Goal: Communication & Community: Share content

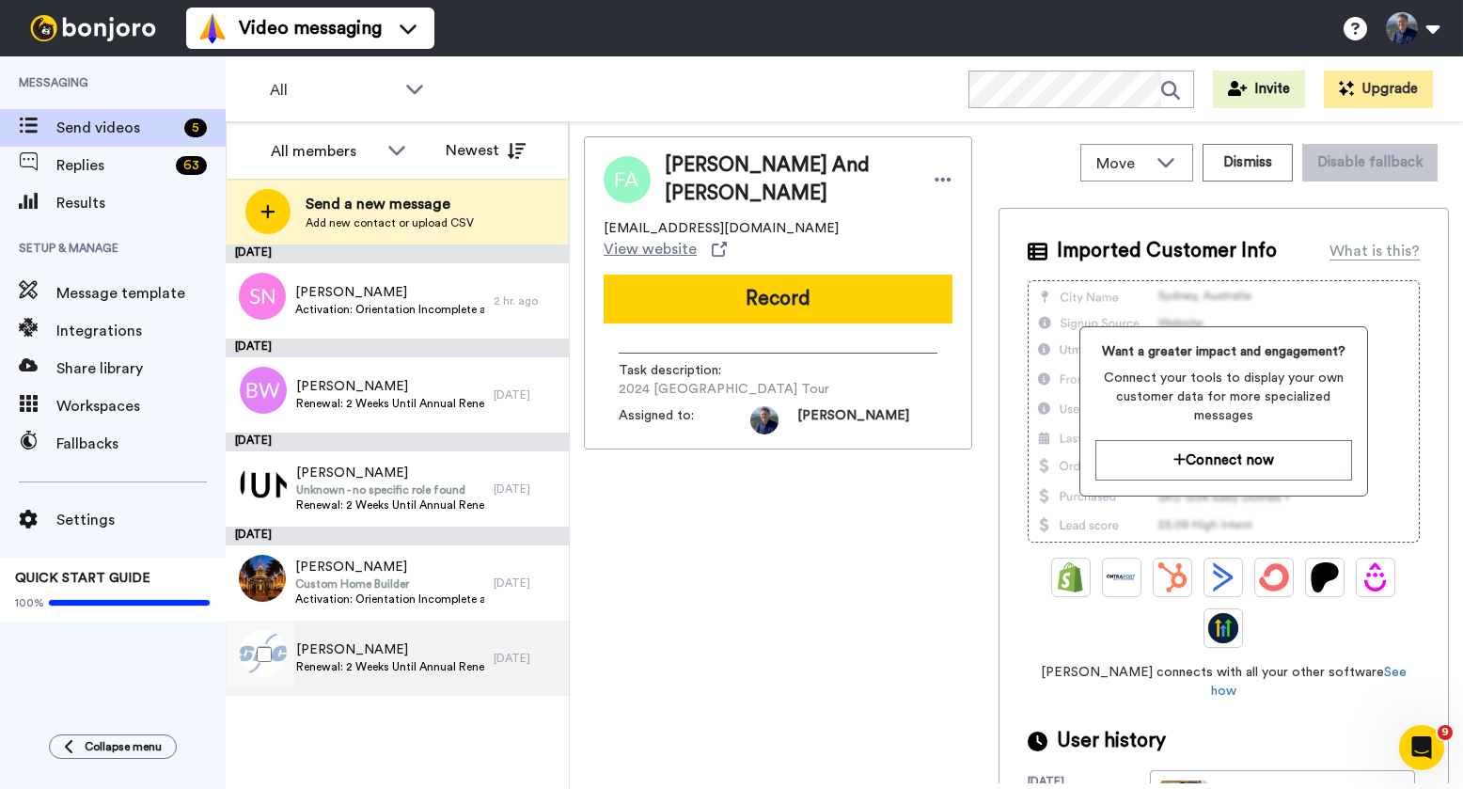
click at [336, 654] on span "Deborah Depies" at bounding box center [390, 649] width 188 height 19
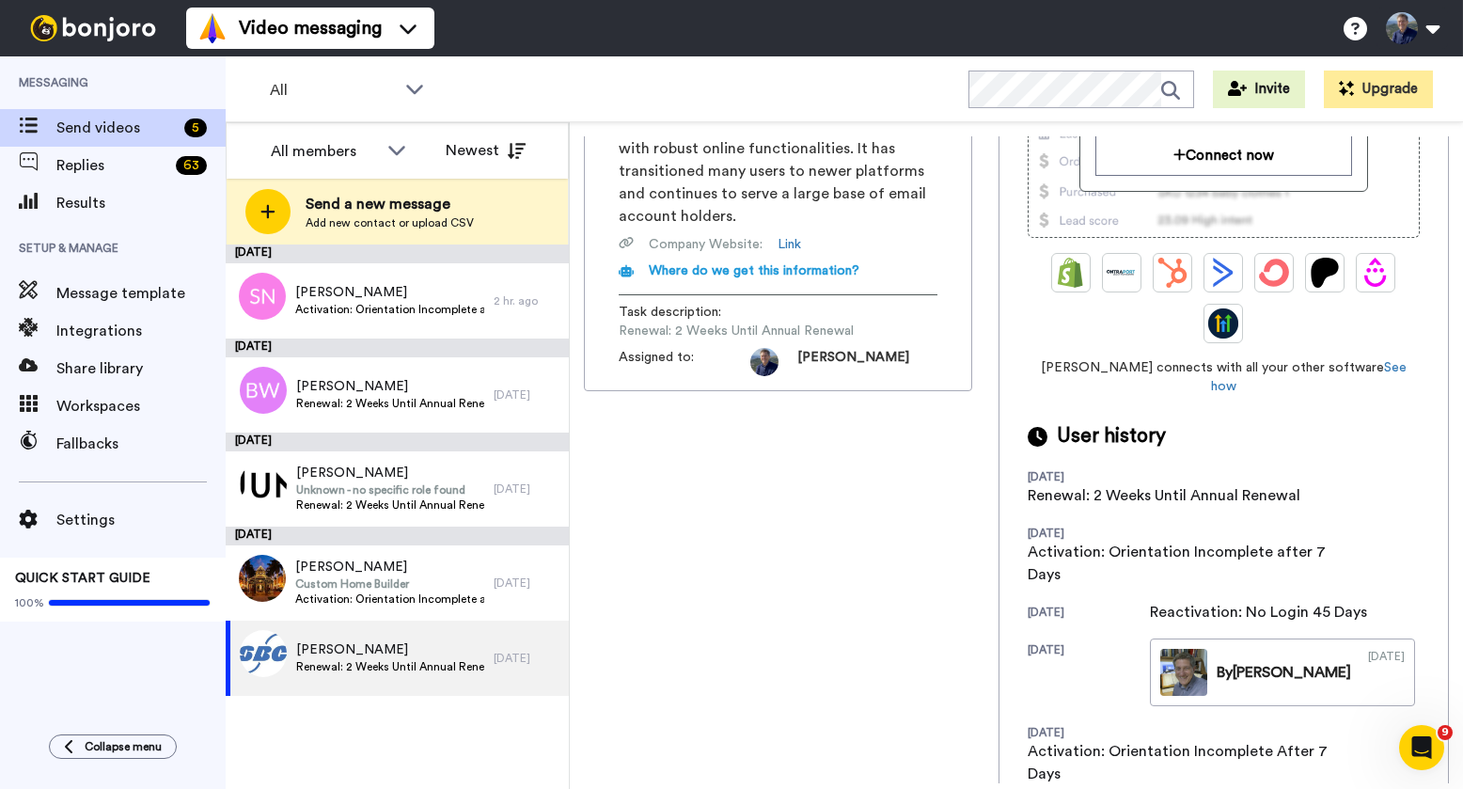
scroll to position [317, 0]
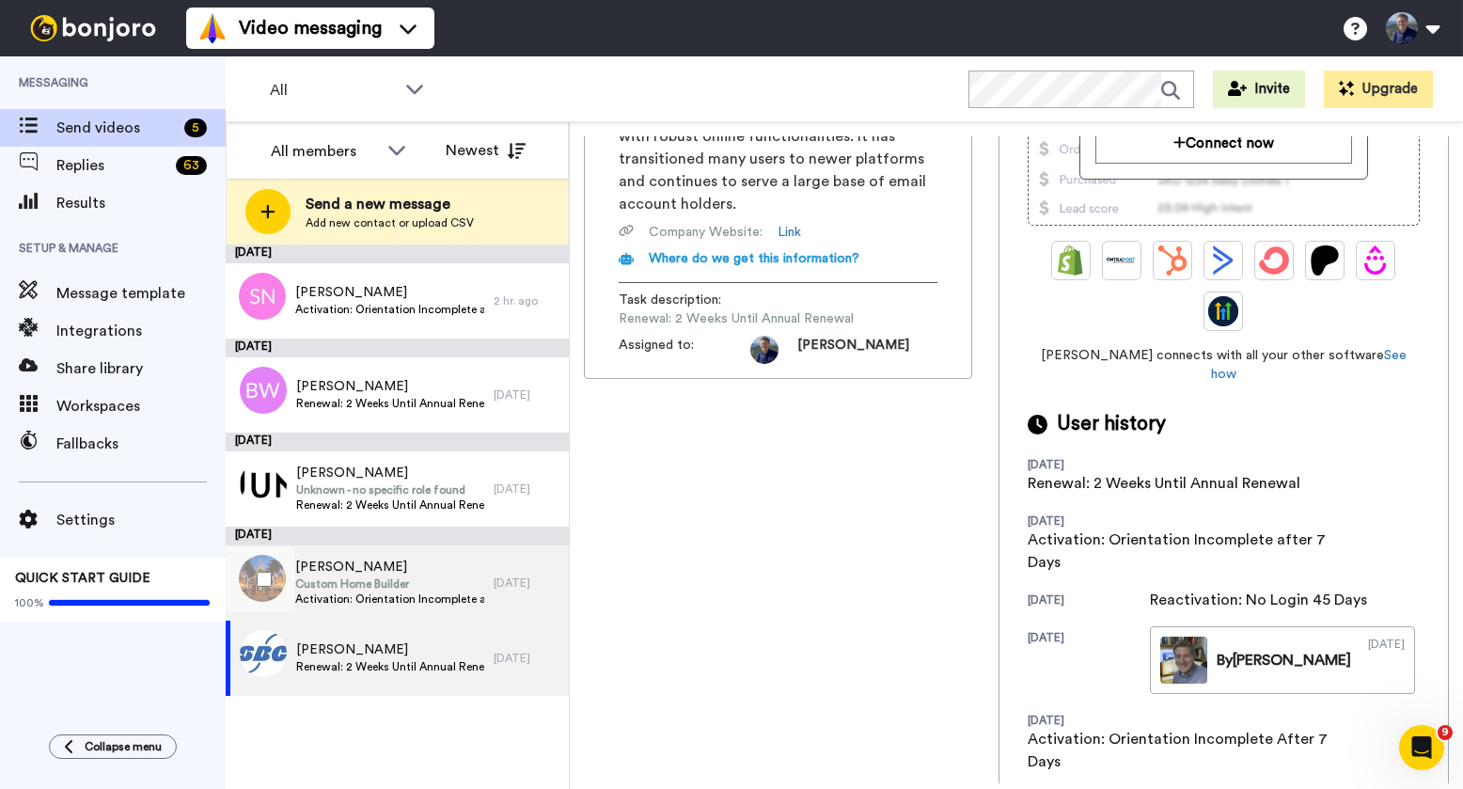
click at [418, 576] on span "Custom Home Builder" at bounding box center [389, 583] width 189 height 15
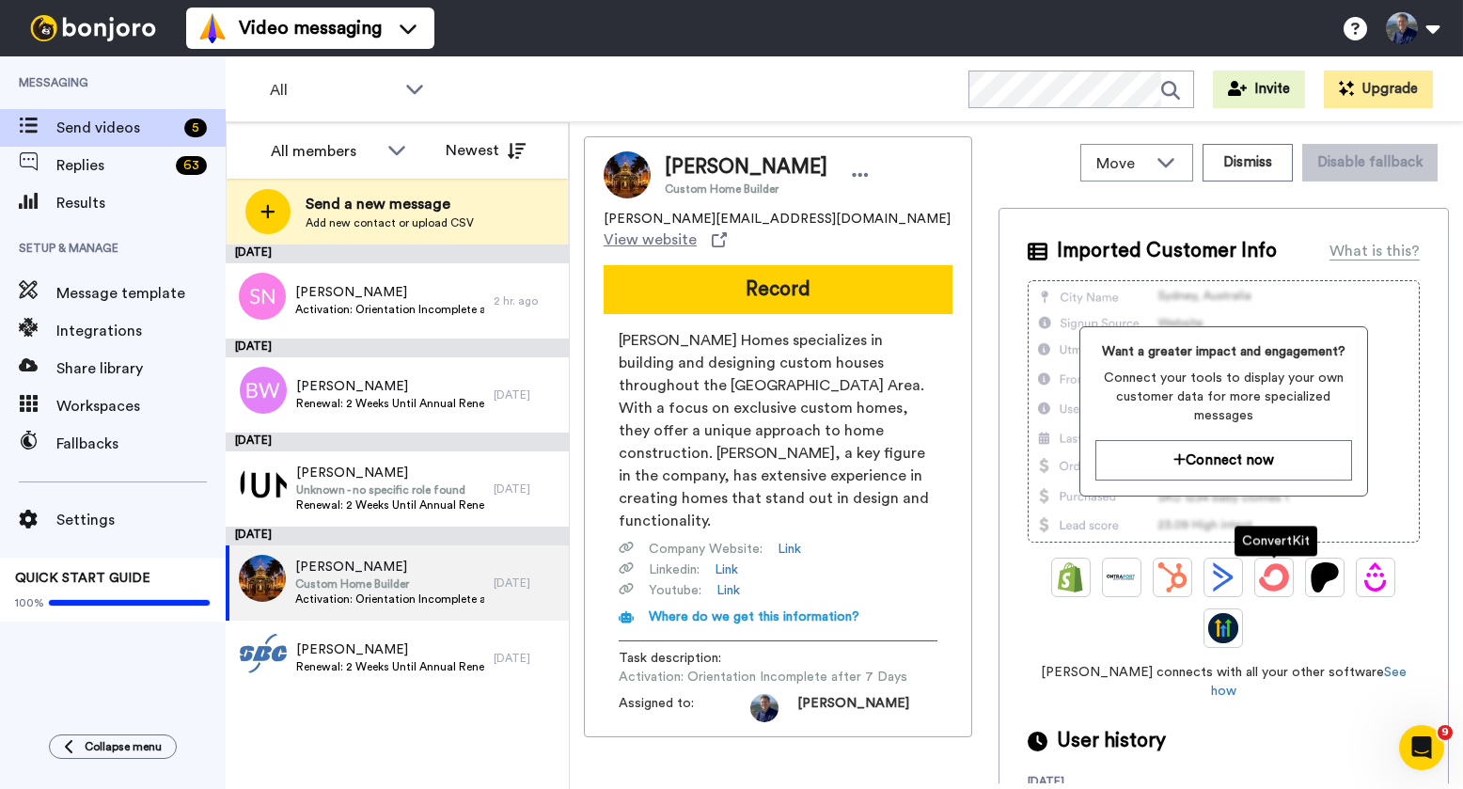
scroll to position [61, 0]
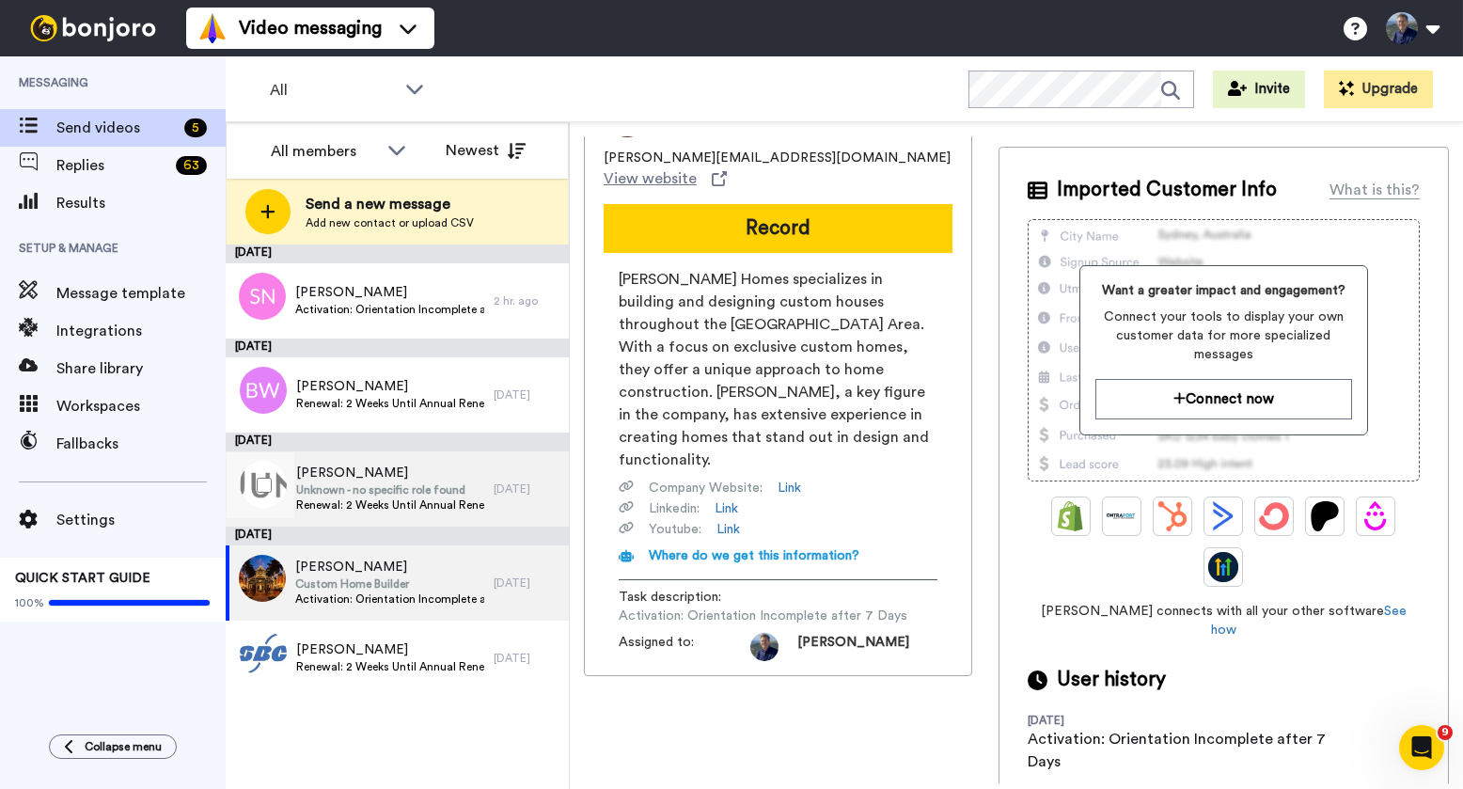
click at [446, 473] on span "Loni Horn" at bounding box center [390, 472] width 188 height 19
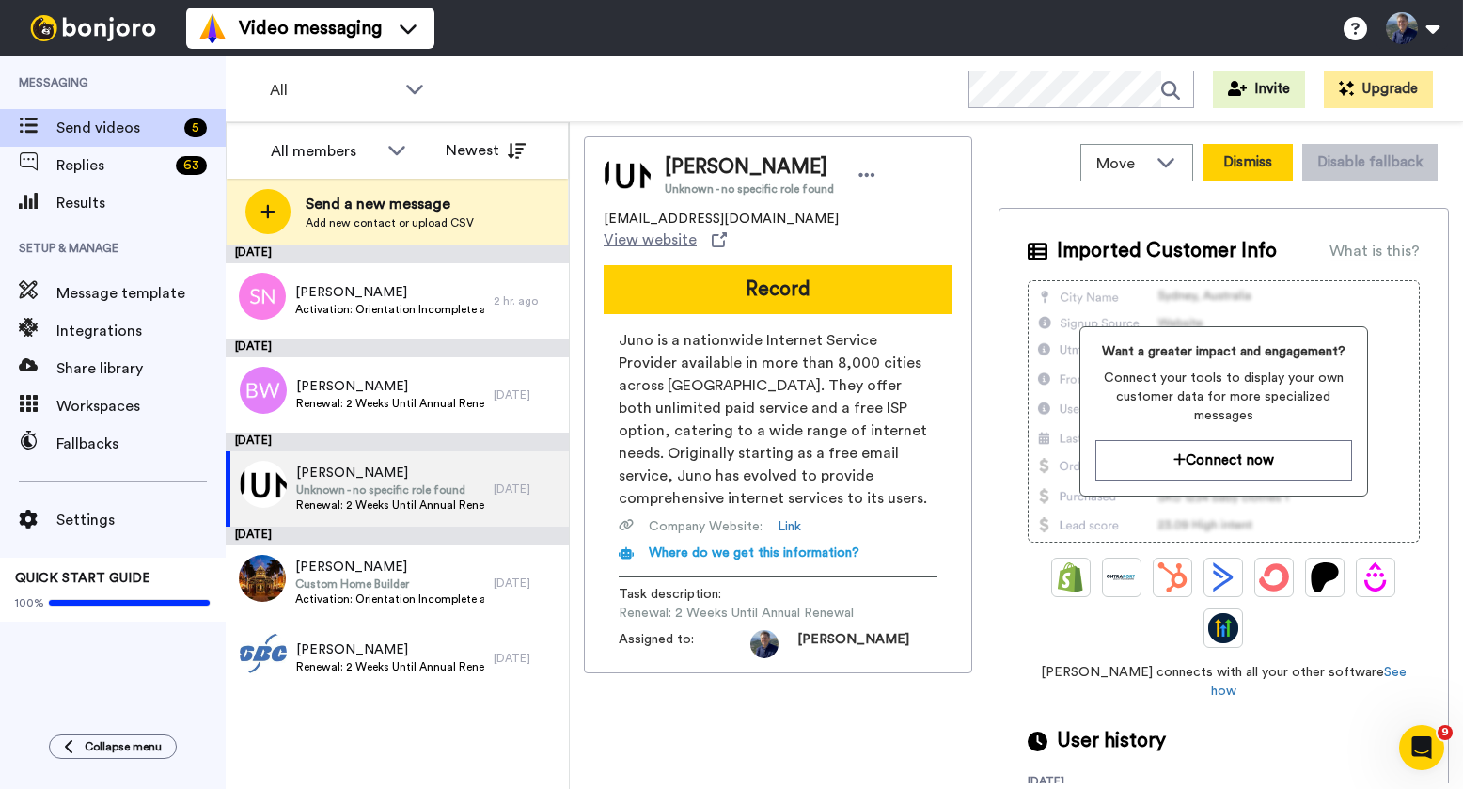
click at [1250, 172] on button "Dismiss" at bounding box center [1247, 163] width 90 height 38
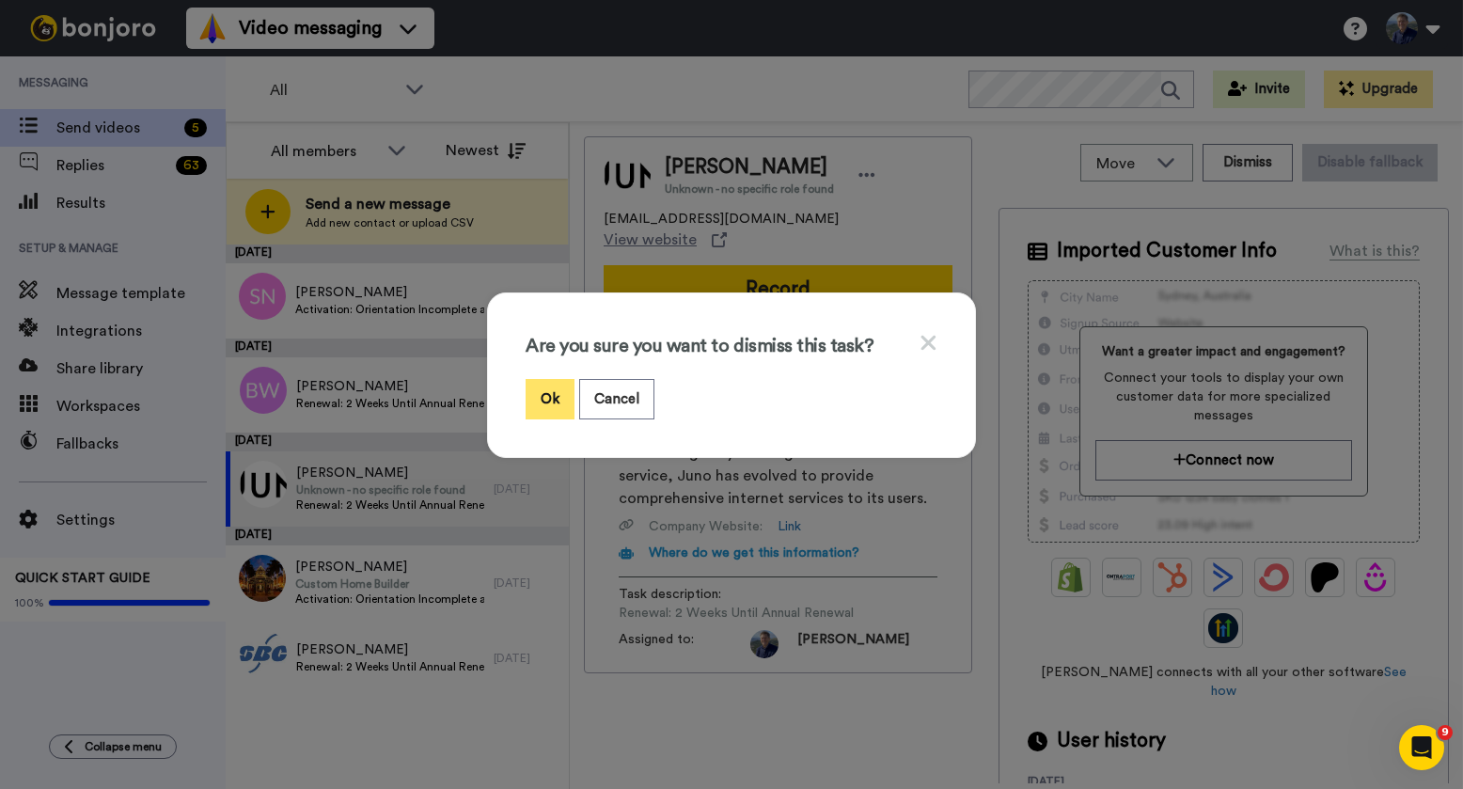
click at [545, 392] on button "Ok" at bounding box center [549, 399] width 49 height 40
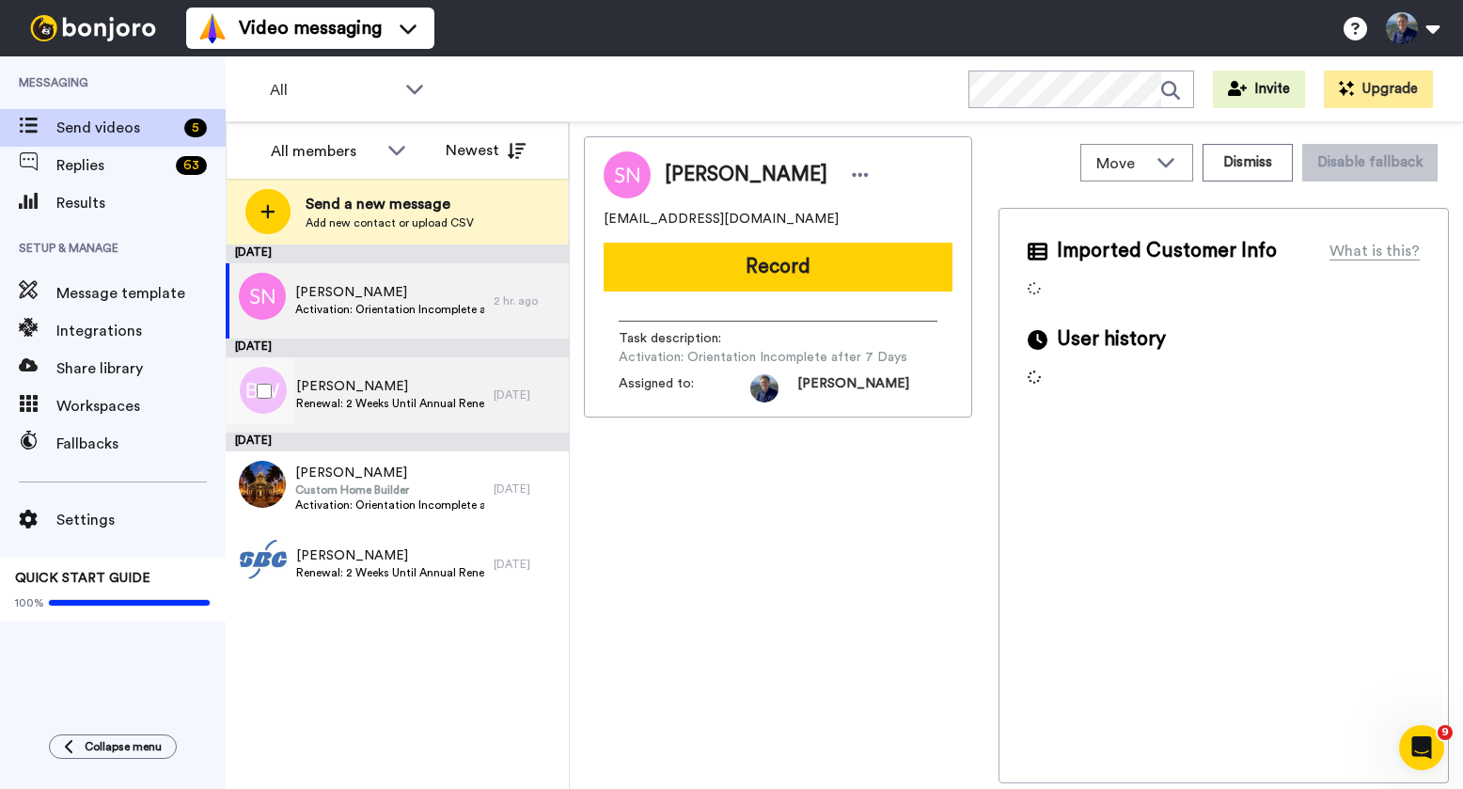
click at [410, 394] on span "Brenda Whitaker" at bounding box center [390, 386] width 188 height 19
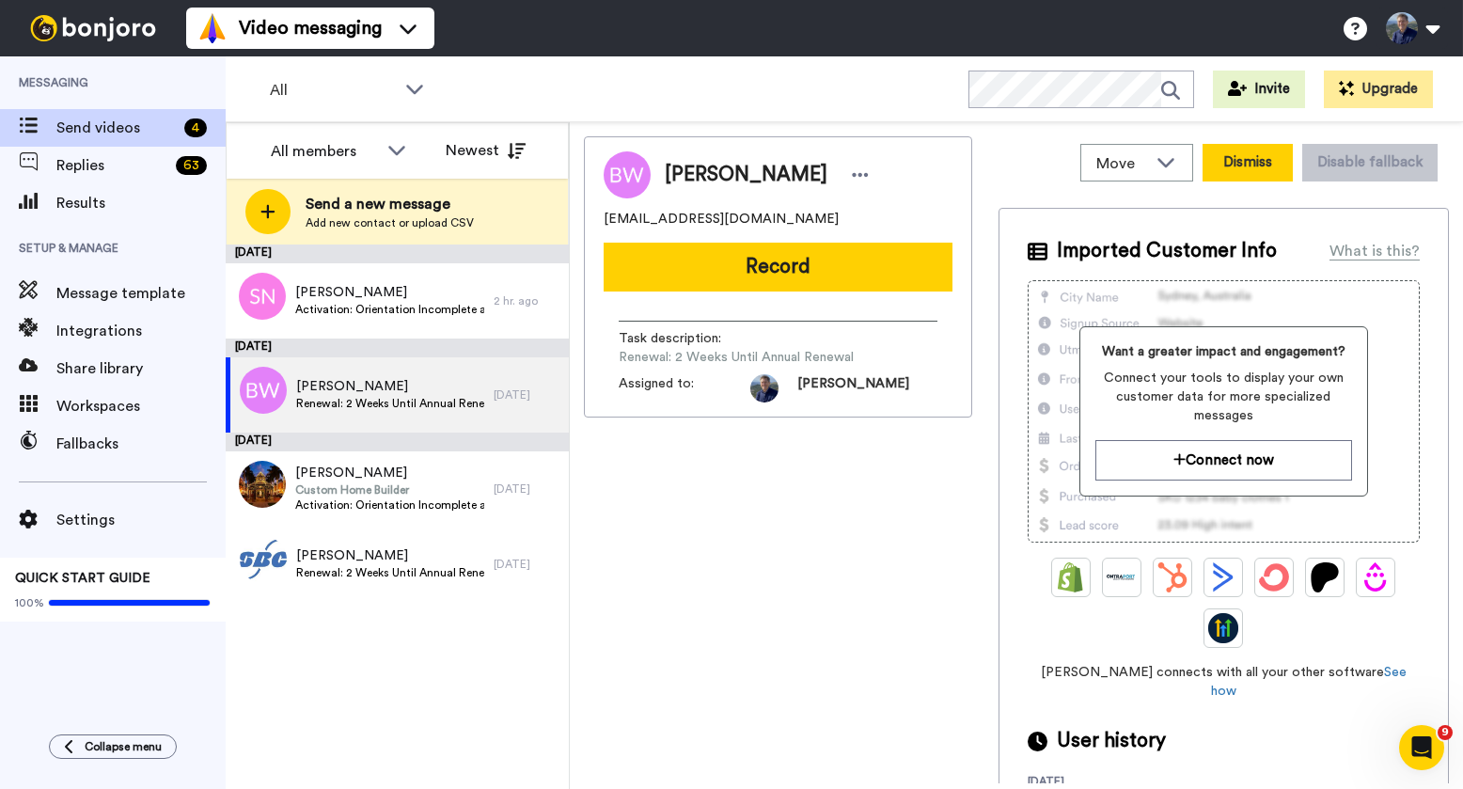
click at [1271, 154] on button "Dismiss" at bounding box center [1247, 163] width 90 height 38
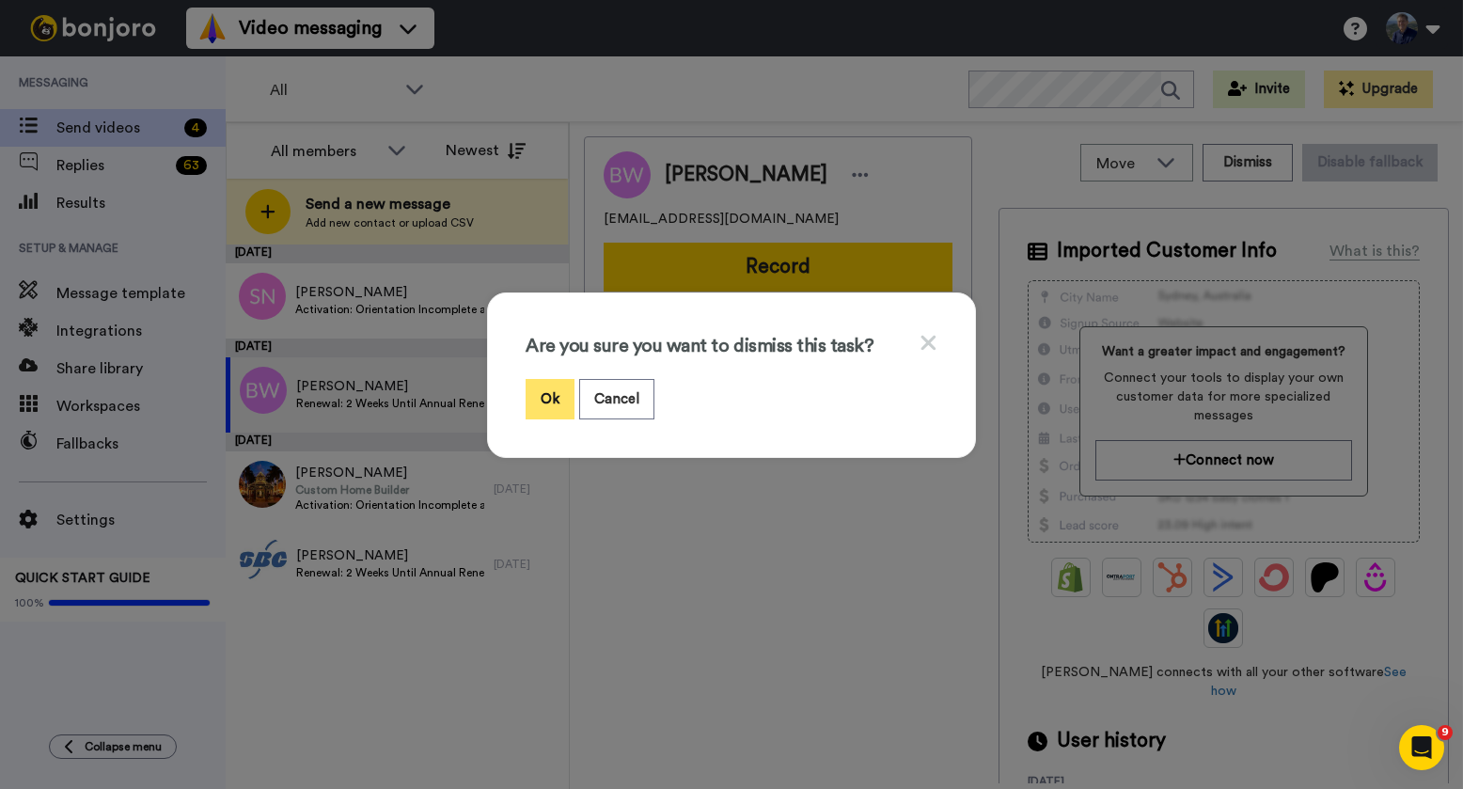
click at [551, 392] on button "Ok" at bounding box center [549, 399] width 49 height 40
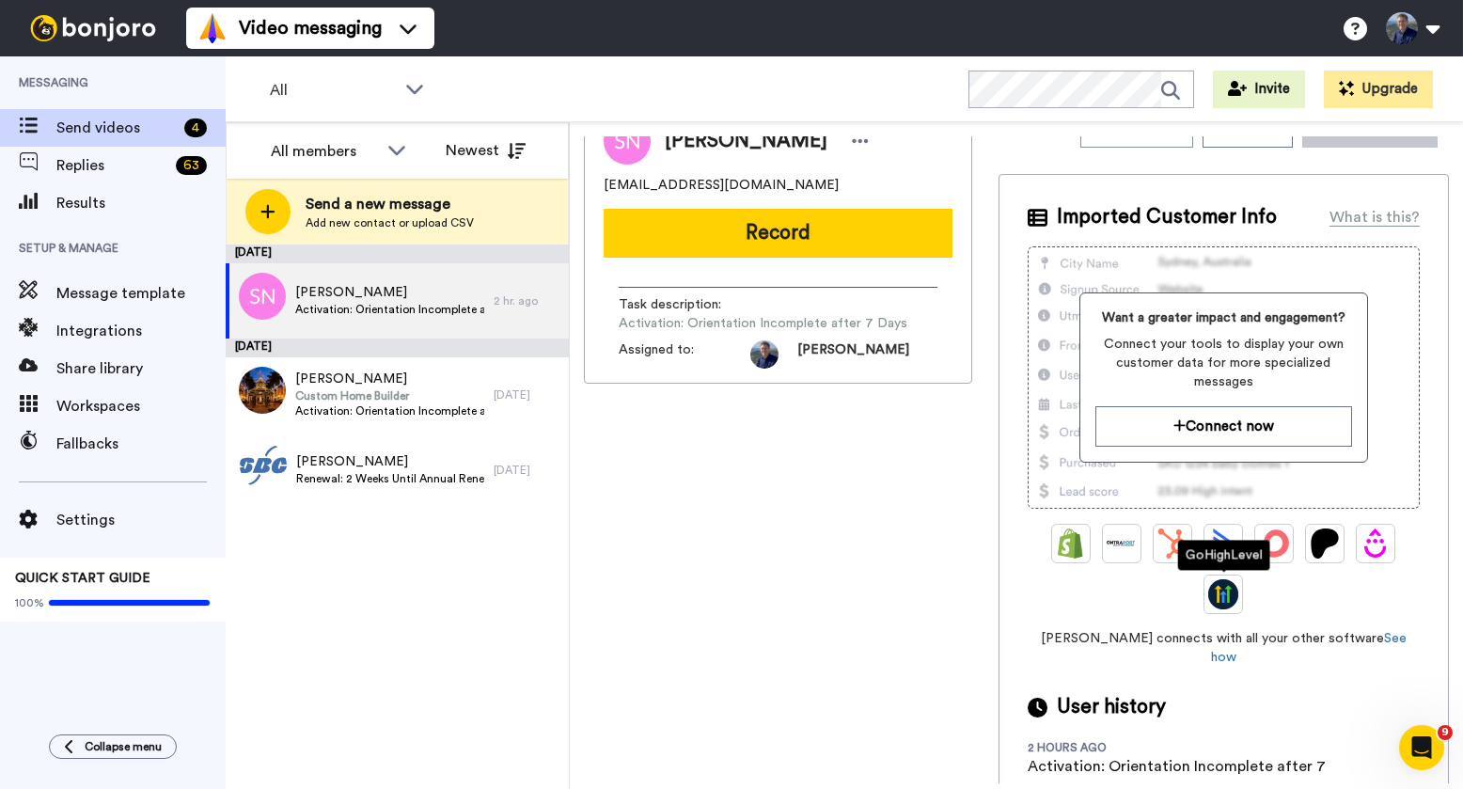
scroll to position [61, 0]
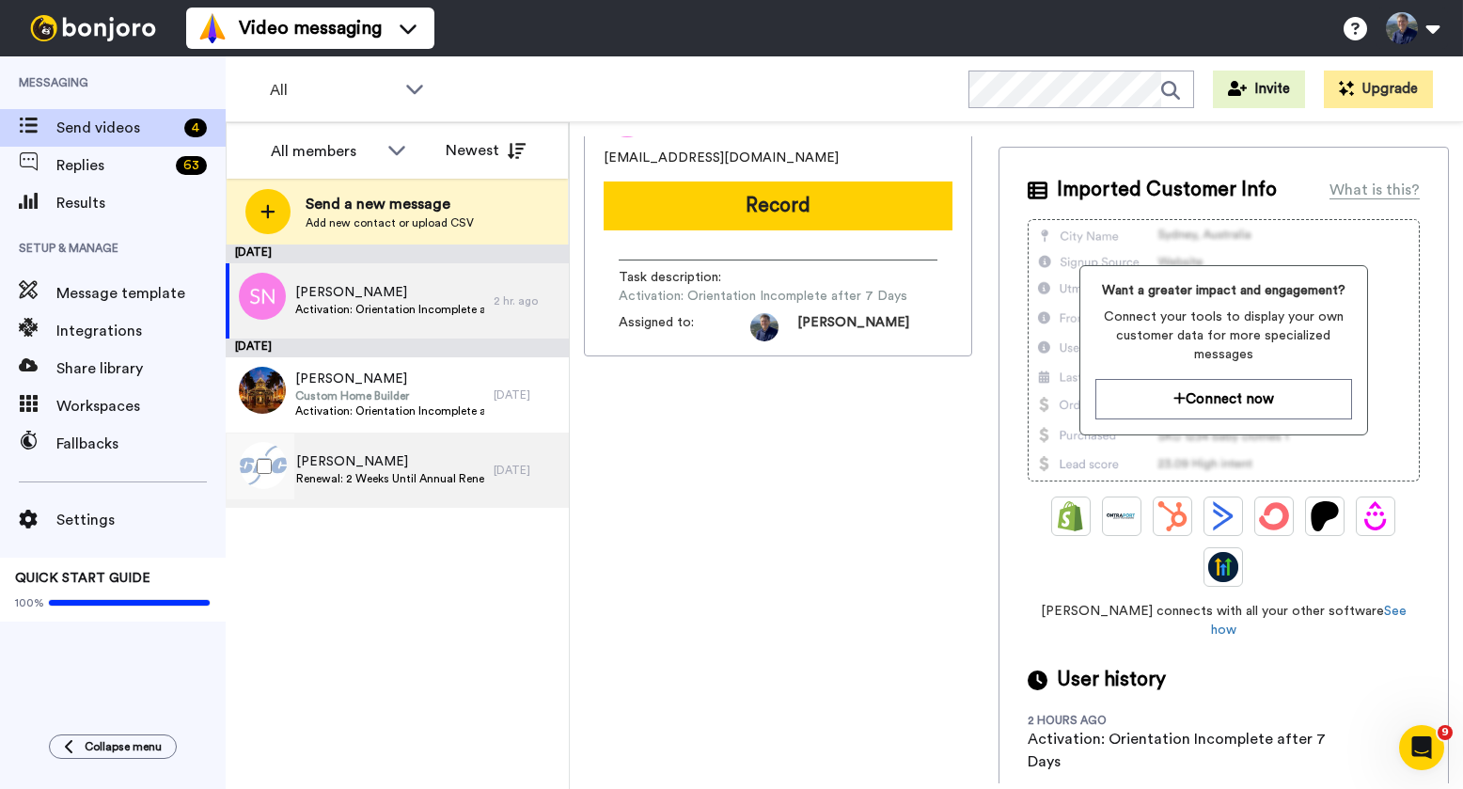
click at [430, 446] on div "Deborah Depies Renewal: 2 Weeks Until Annual Renewal" at bounding box center [360, 469] width 268 height 75
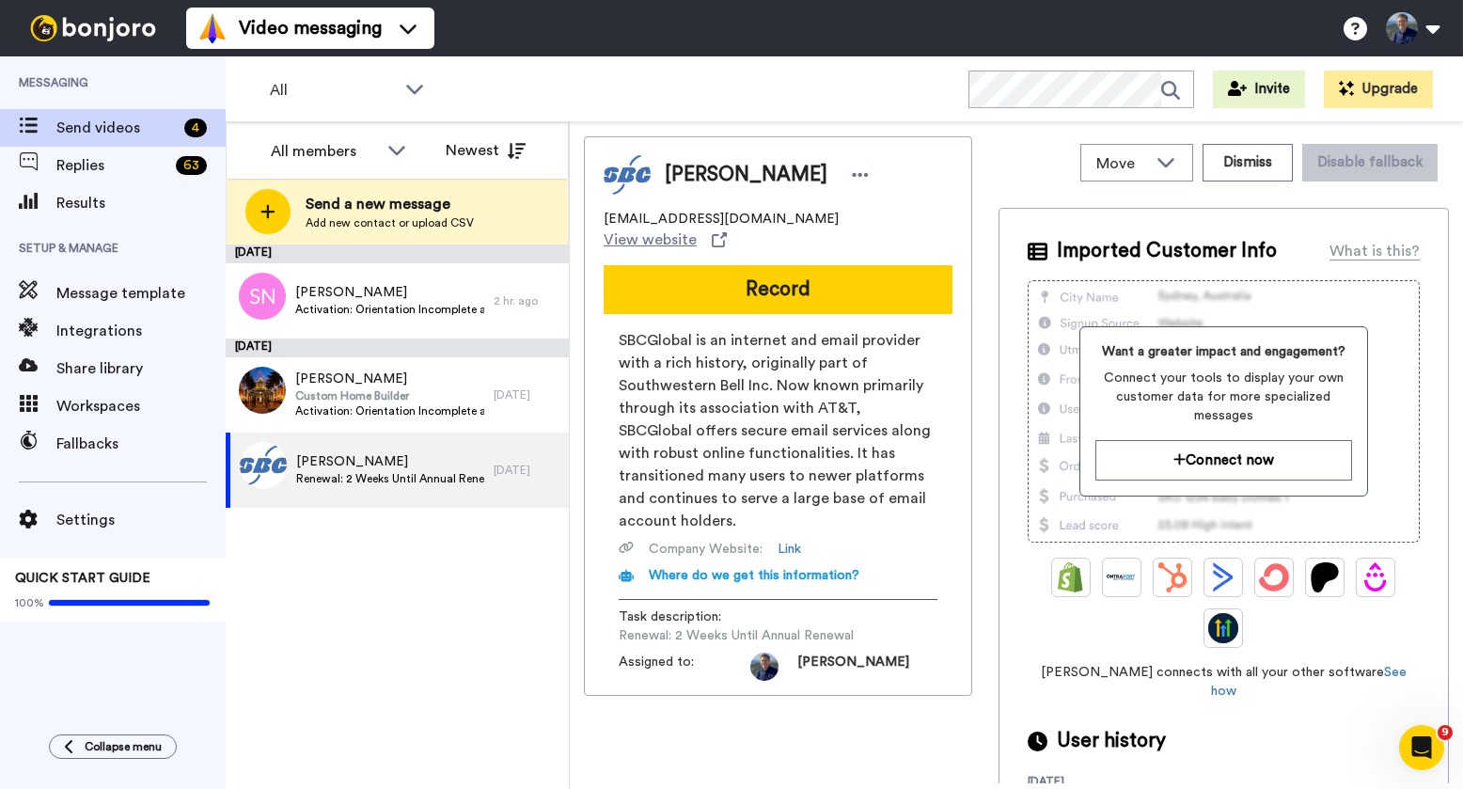
click at [714, 216] on span "debdepies@sbcglobal.net" at bounding box center [720, 219] width 235 height 19
copy span "debdepies@sbcglobal.net"
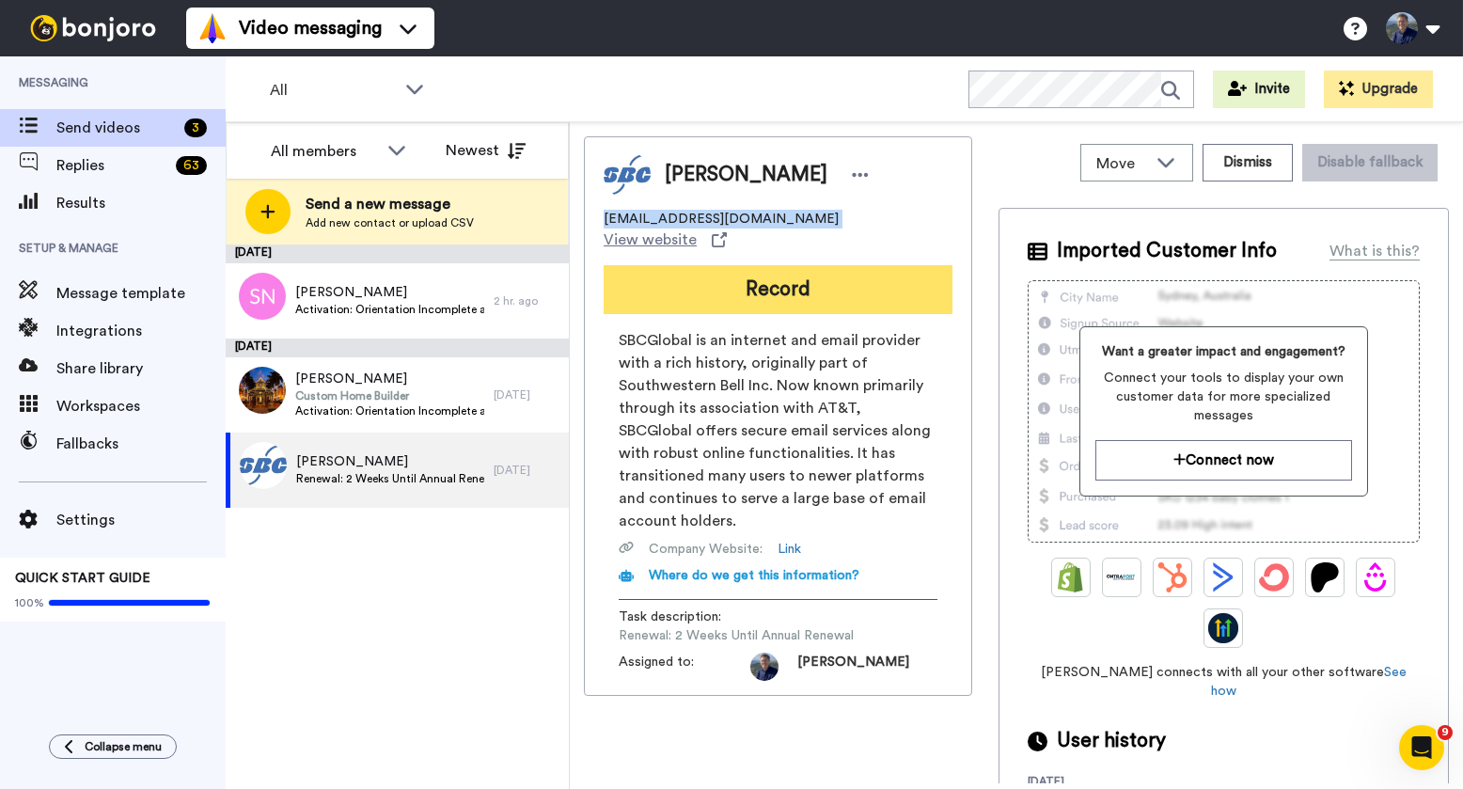
click at [777, 265] on button "Record" at bounding box center [777, 289] width 349 height 49
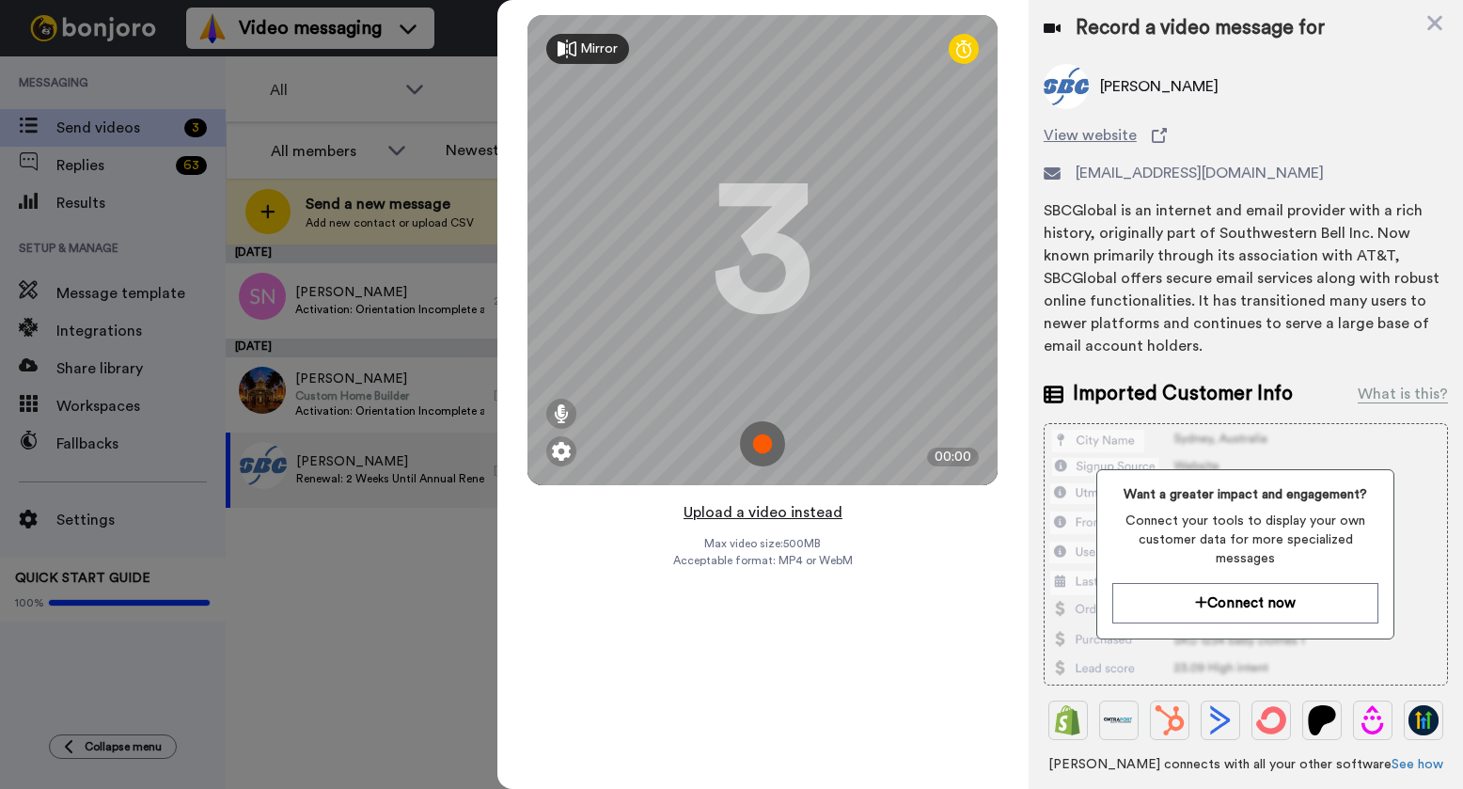
click at [750, 513] on button "Upload a video instead" at bounding box center [763, 512] width 170 height 24
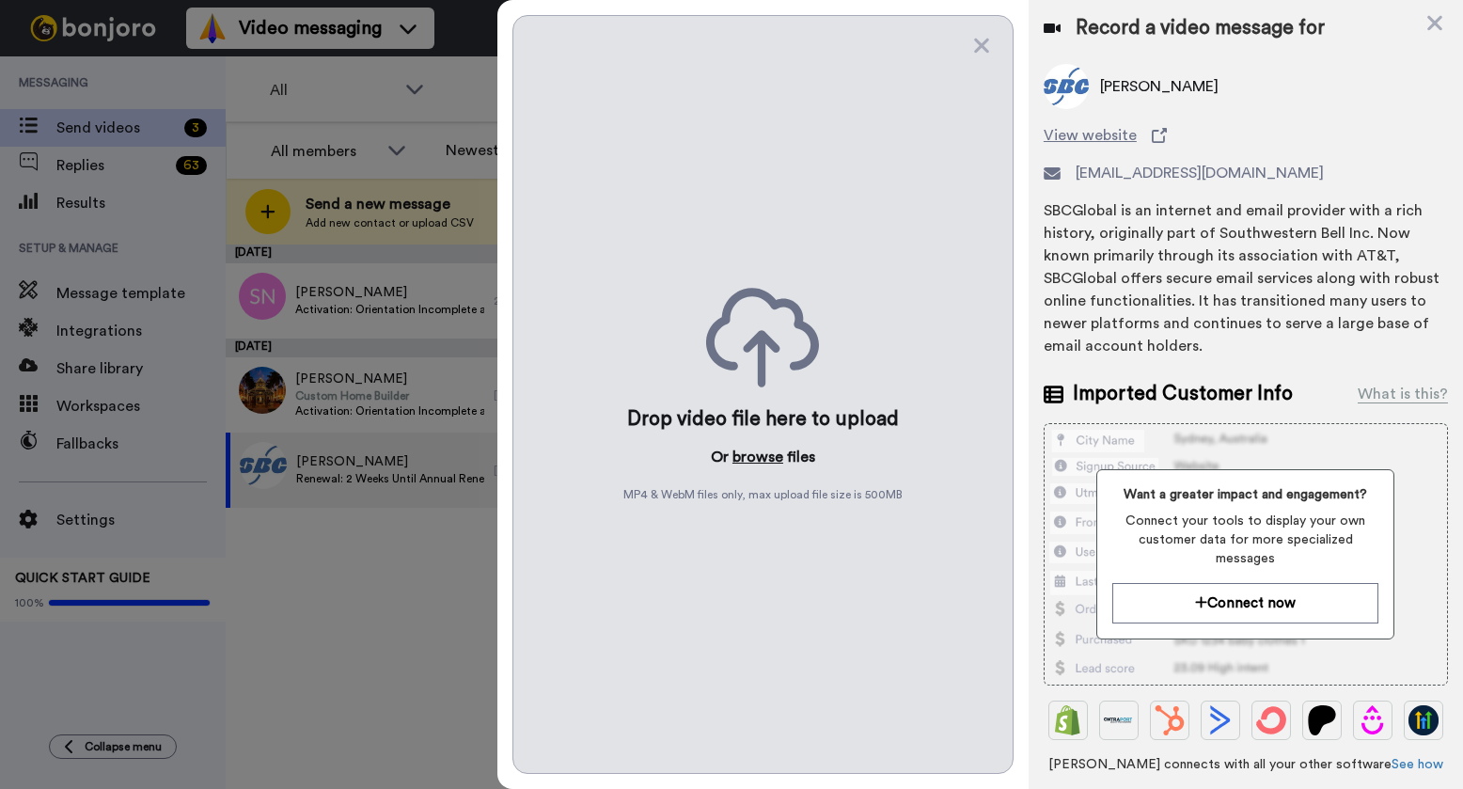
click at [763, 463] on button "browse" at bounding box center [757, 457] width 51 height 23
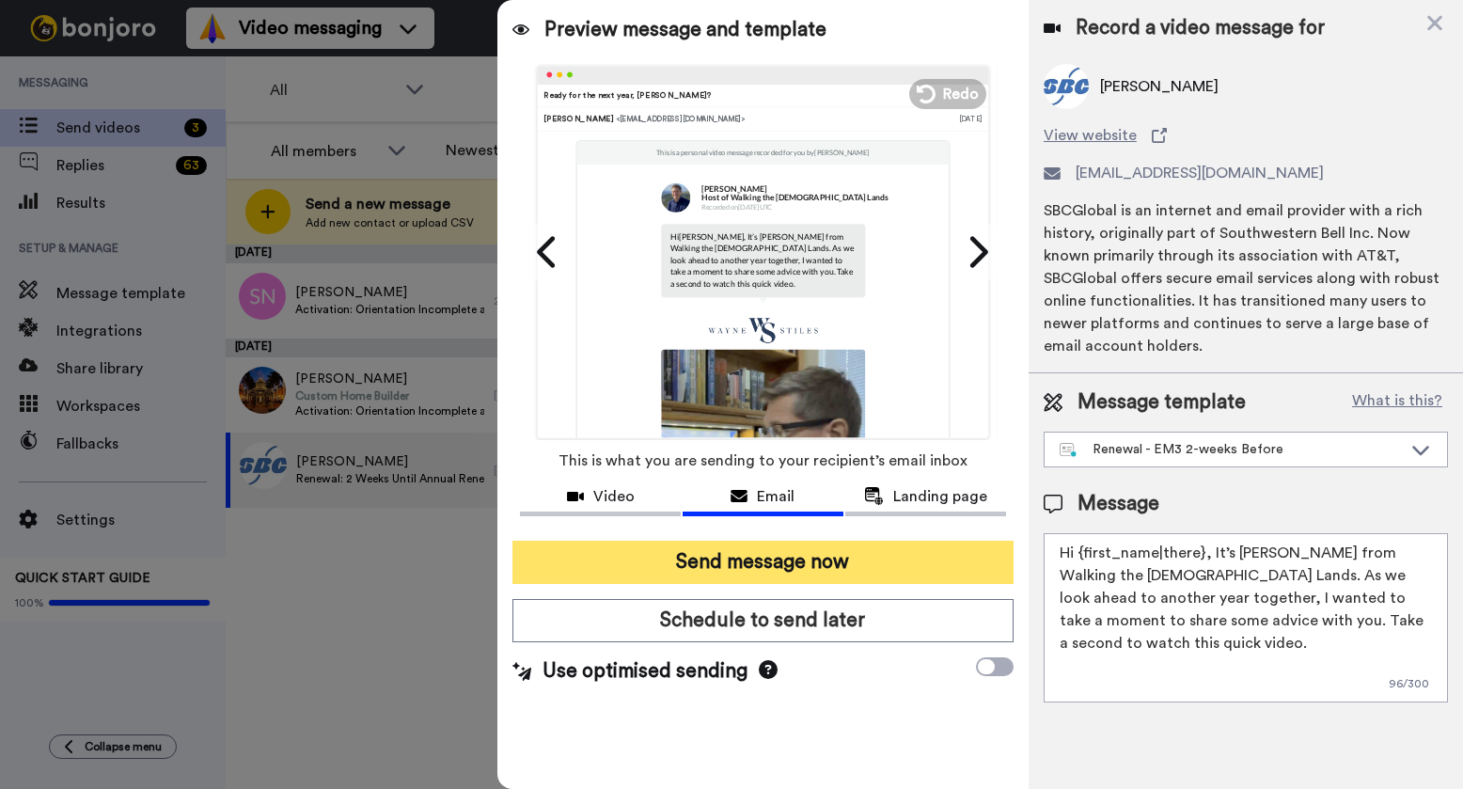
click at [752, 561] on button "Send message now" at bounding box center [762, 561] width 501 height 43
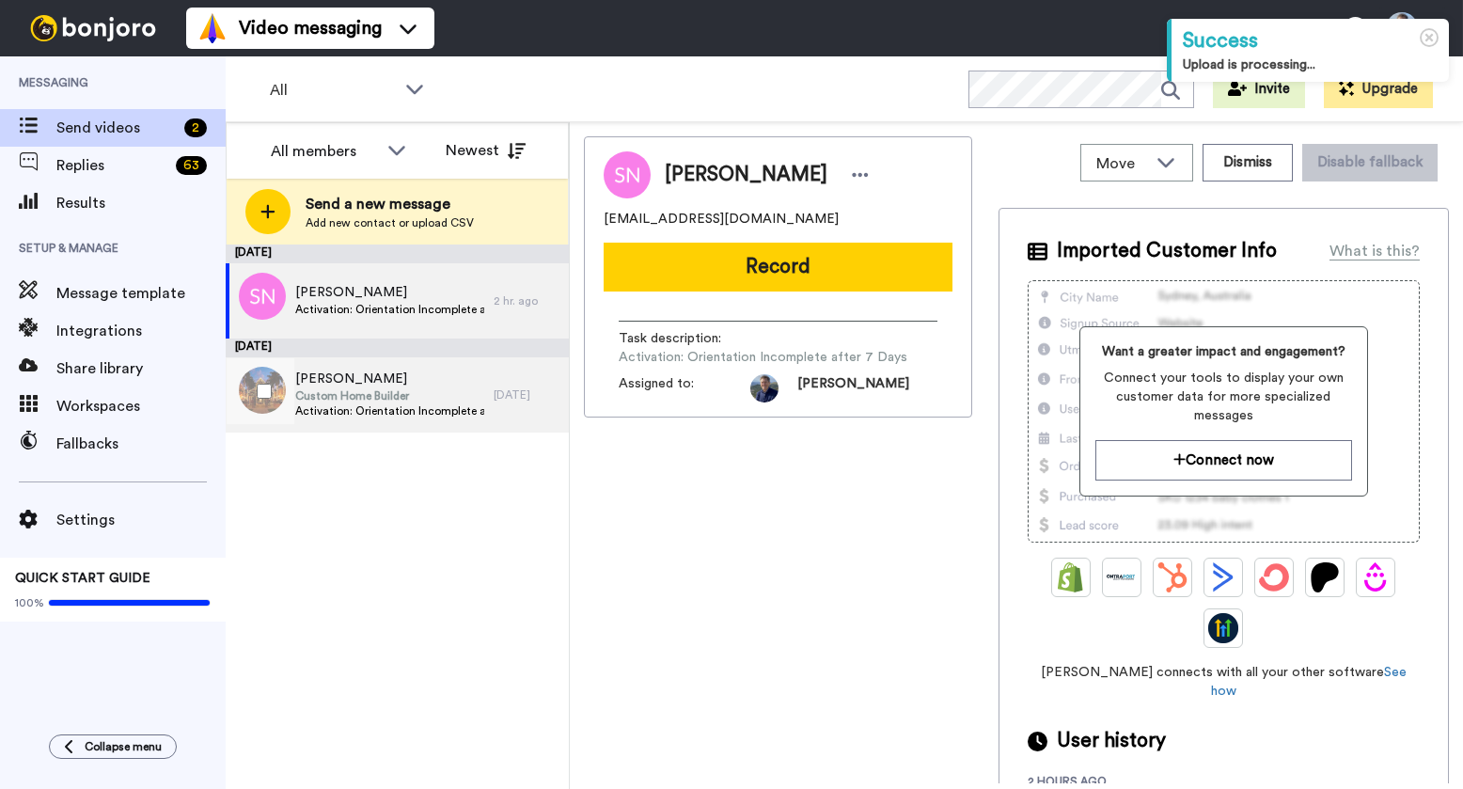
click at [368, 383] on span "[PERSON_NAME]" at bounding box center [389, 378] width 189 height 19
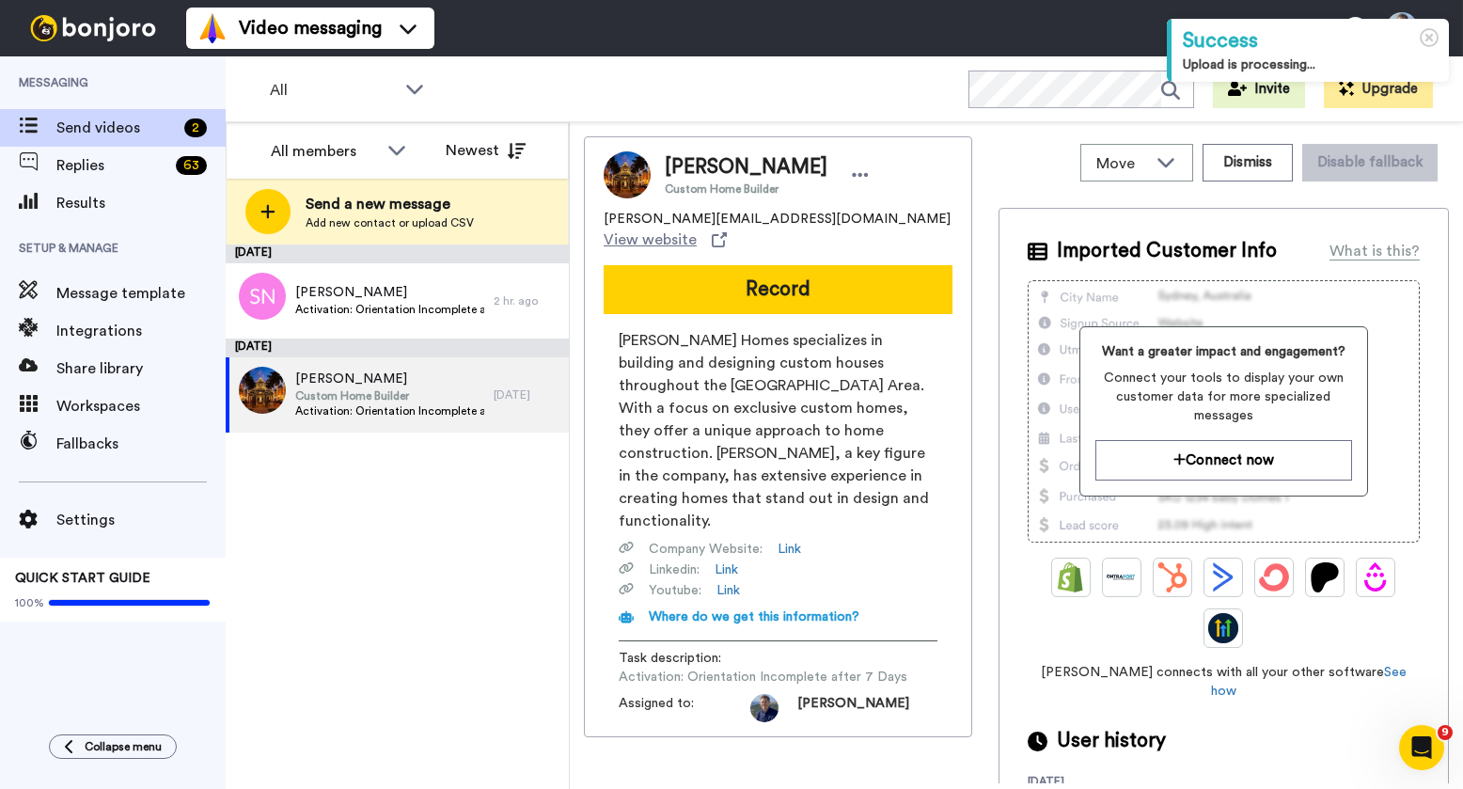
click at [756, 222] on span "[PERSON_NAME][EMAIL_ADDRESS][DOMAIN_NAME]" at bounding box center [776, 219] width 347 height 19
copy span "[PERSON_NAME][EMAIL_ADDRESS][DOMAIN_NAME]"
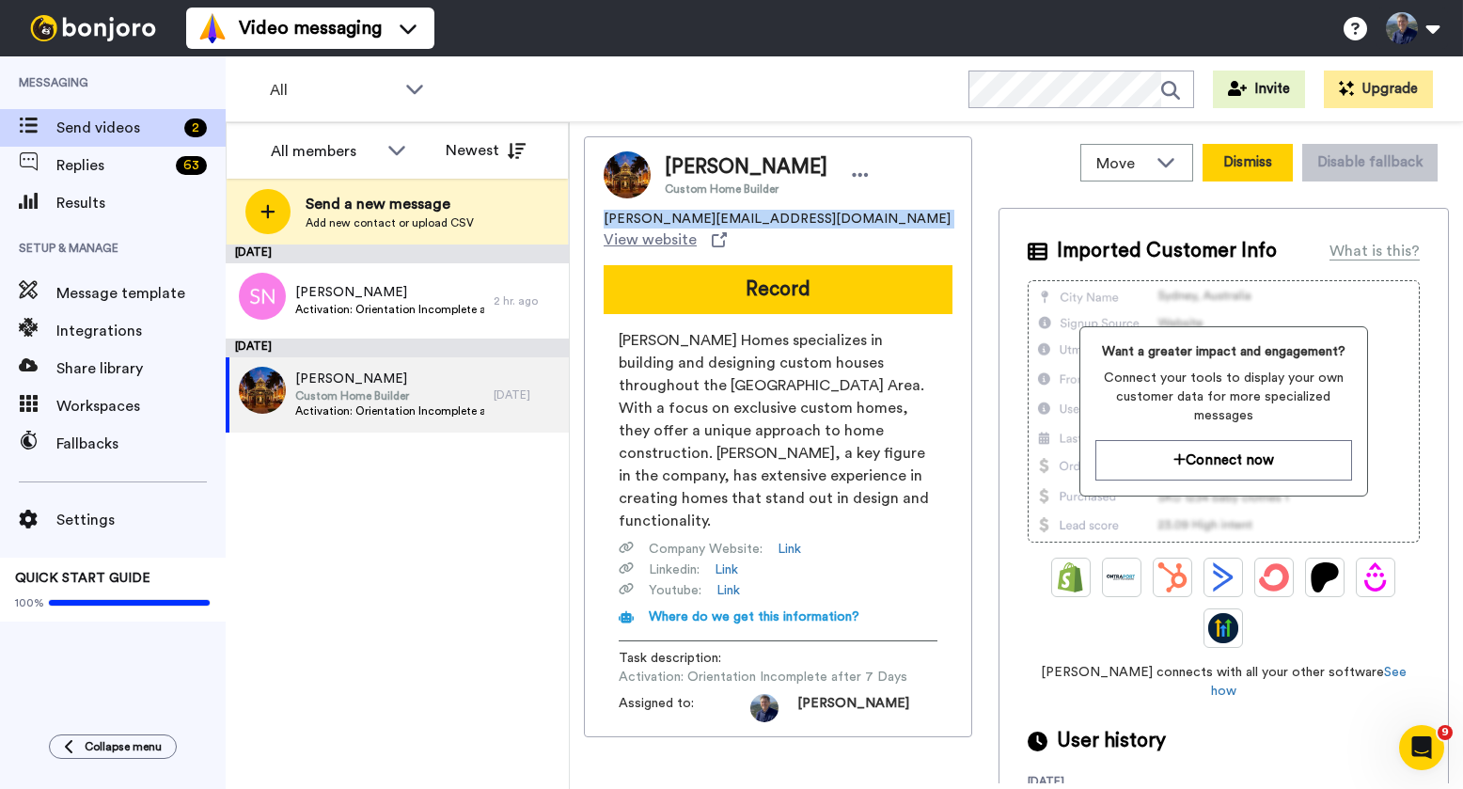
click at [1244, 169] on button "Dismiss" at bounding box center [1247, 163] width 90 height 38
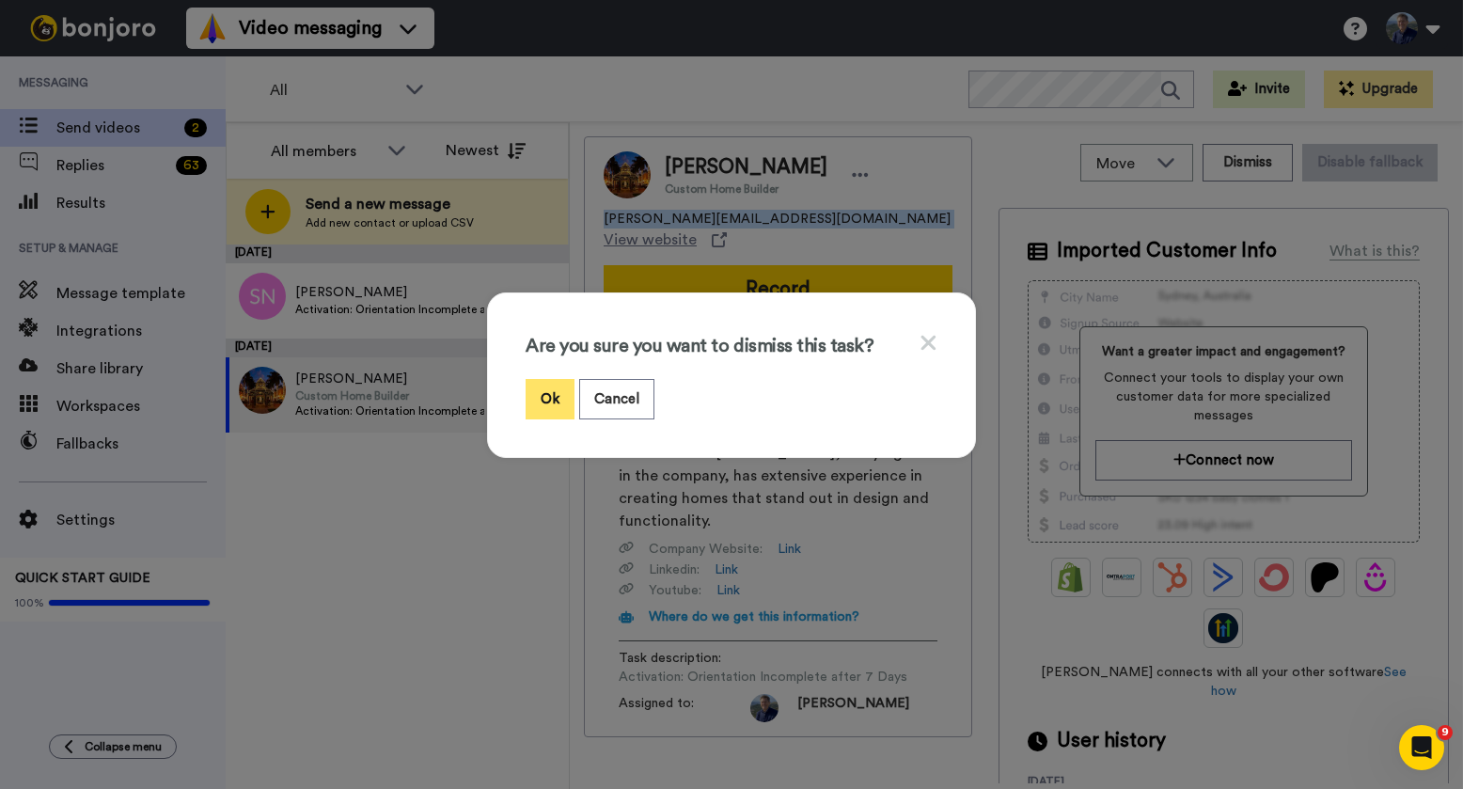
click at [548, 384] on button "Ok" at bounding box center [549, 399] width 49 height 40
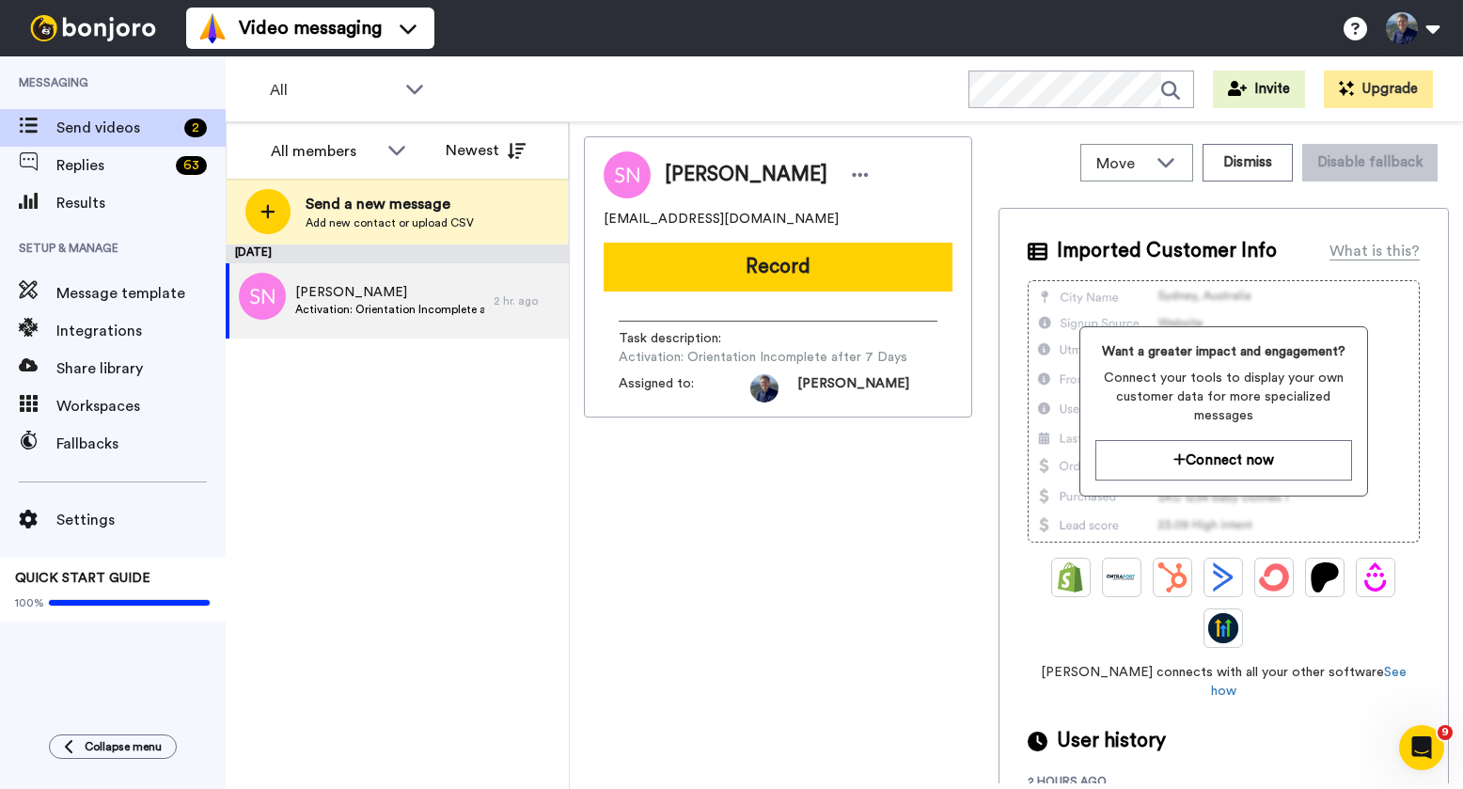
click at [682, 213] on span "[EMAIL_ADDRESS][DOMAIN_NAME]" at bounding box center [720, 219] width 235 height 19
copy span "[EMAIL_ADDRESS][DOMAIN_NAME]"
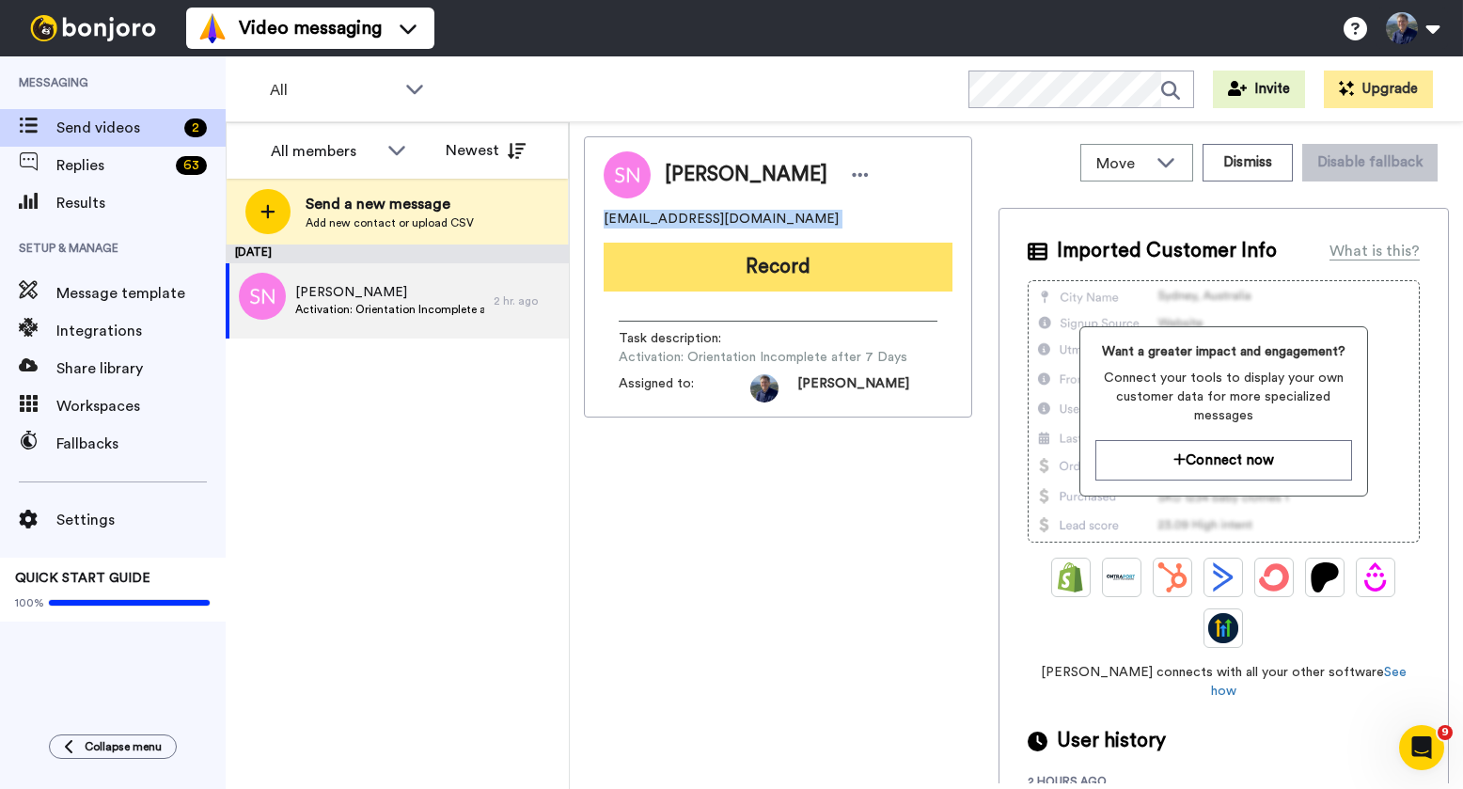
click at [801, 260] on button "Record" at bounding box center [777, 266] width 349 height 49
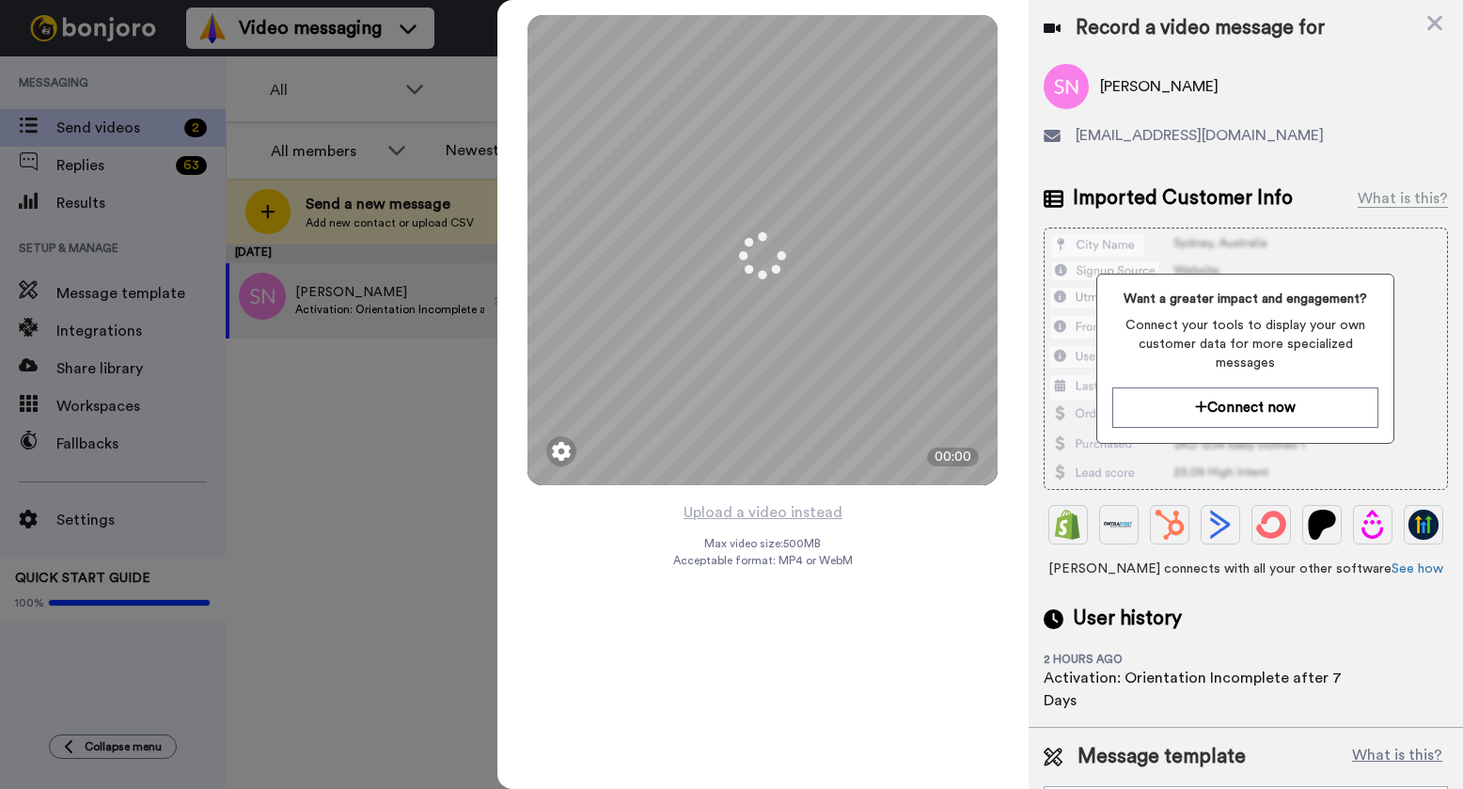
scroll to position [48, 0]
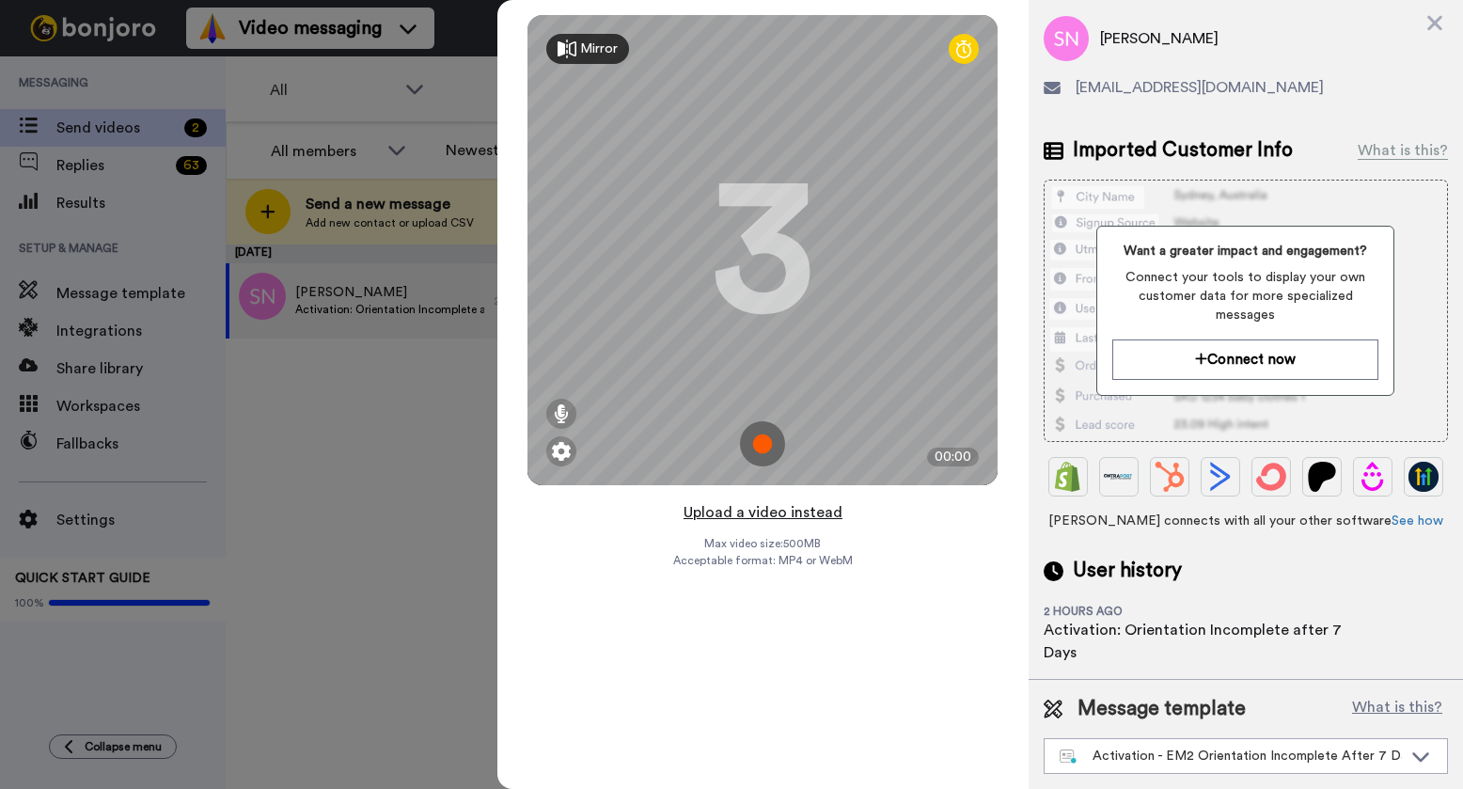
click at [740, 518] on button "Upload a video instead" at bounding box center [763, 512] width 170 height 24
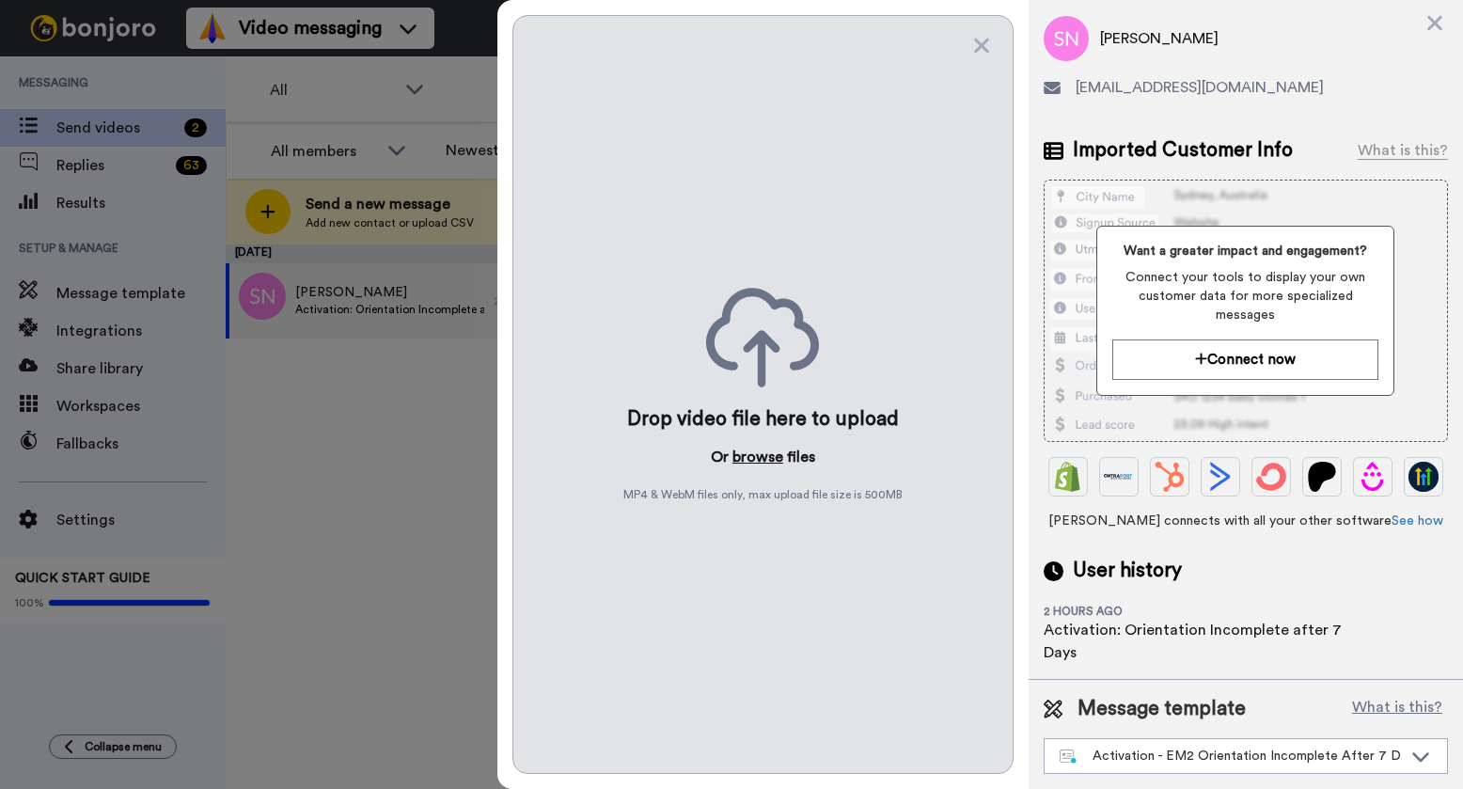
click at [747, 456] on button "browse" at bounding box center [757, 457] width 51 height 23
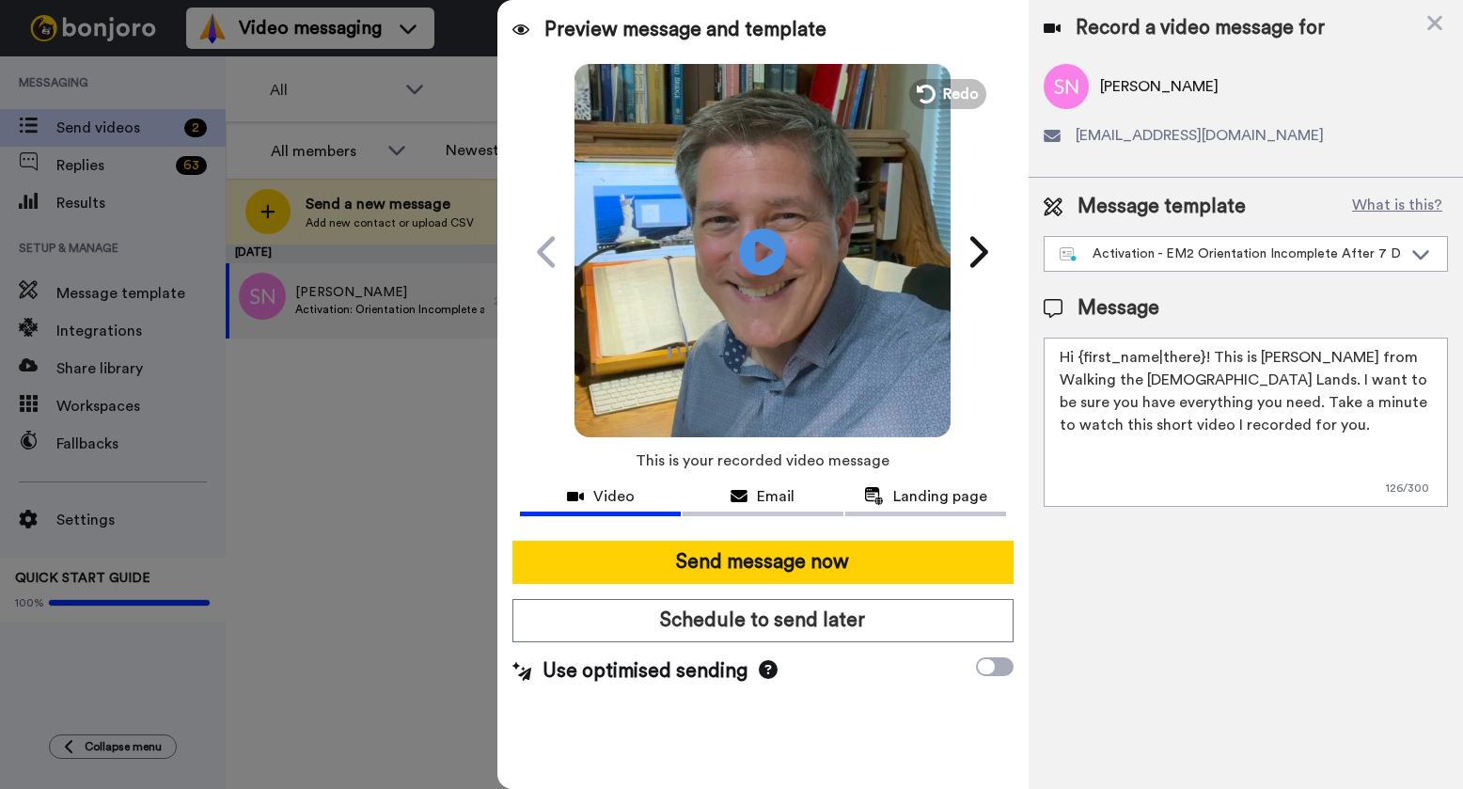
scroll to position [0, 0]
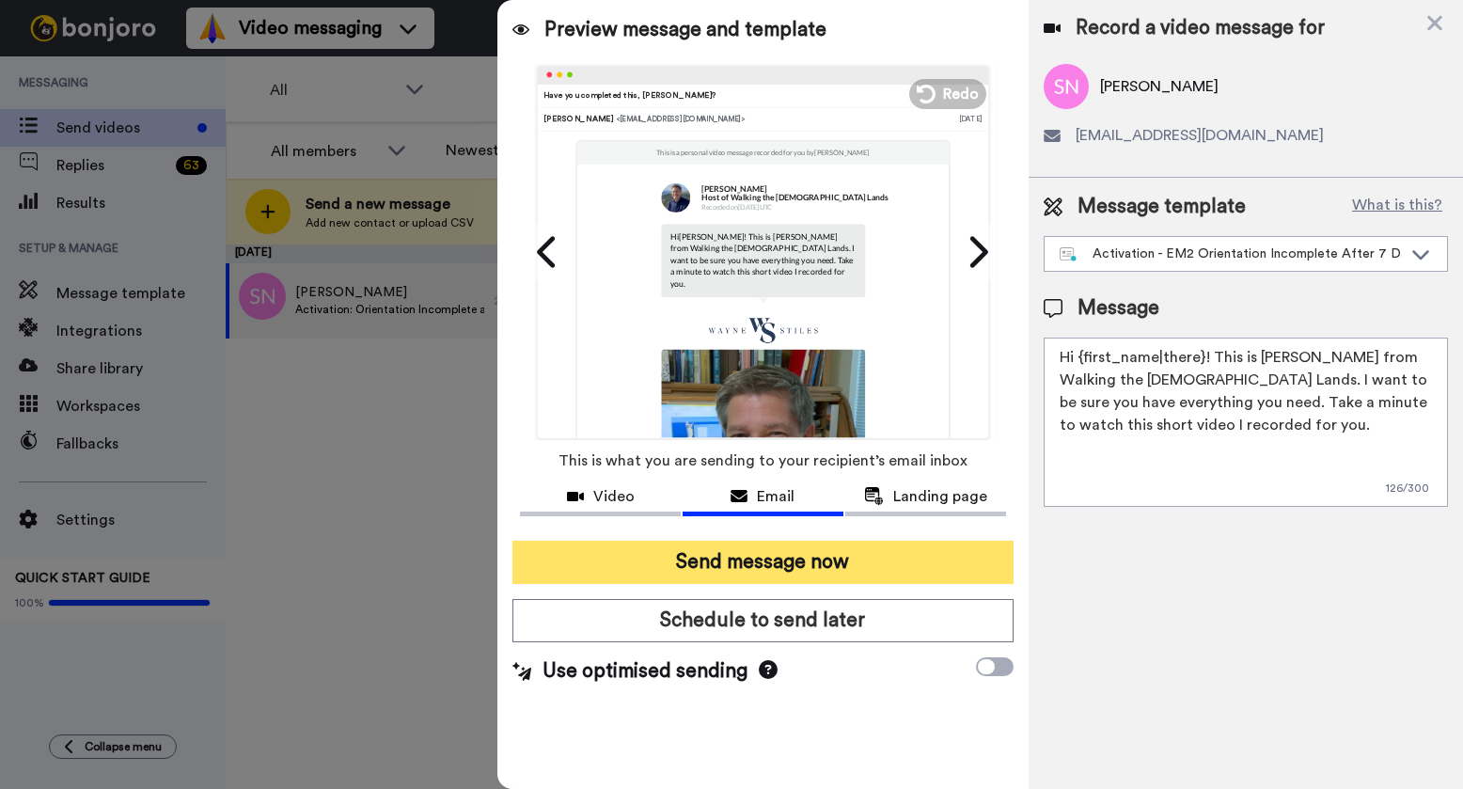
click at [732, 560] on button "Send message now" at bounding box center [762, 561] width 501 height 43
